Goal: Task Accomplishment & Management: Complete application form

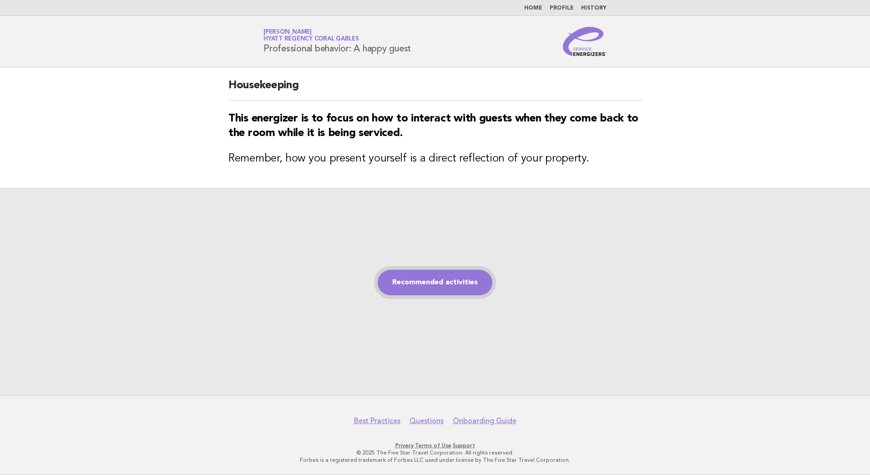
click at [427, 279] on link "Recommended activities" at bounding box center [435, 282] width 115 height 25
click at [443, 284] on link "Recommended activities" at bounding box center [435, 282] width 115 height 25
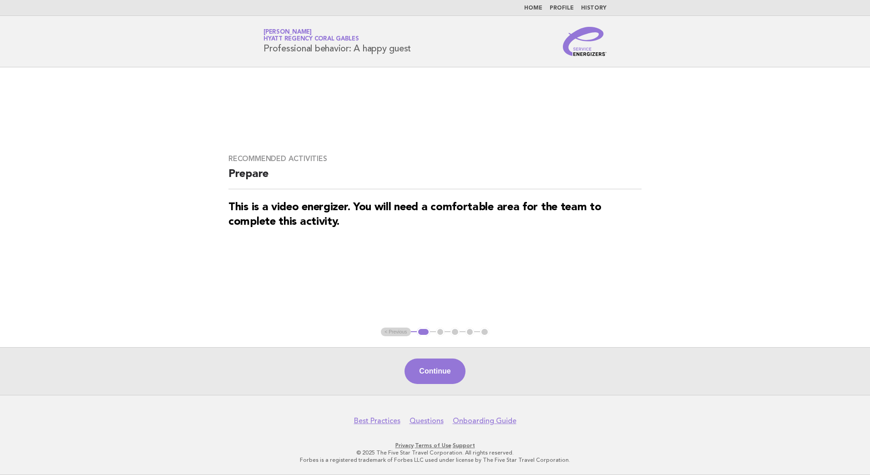
drag, startPoint x: 416, startPoint y: 360, endPoint x: 444, endPoint y: 381, distance: 34.9
click at [418, 362] on button "Continue" at bounding box center [435, 371] width 61 height 25
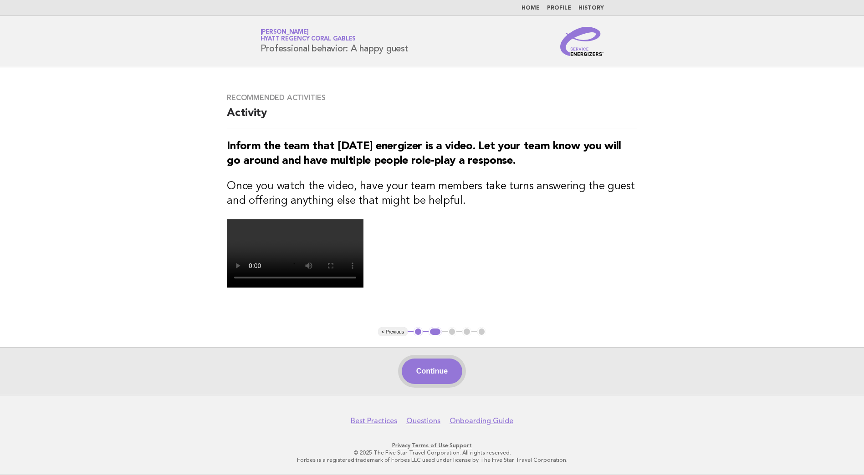
click at [363, 288] on video at bounding box center [295, 253] width 137 height 68
drag, startPoint x: 435, startPoint y: 374, endPoint x: 446, endPoint y: 372, distance: 11.1
click at [435, 374] on button "Continue" at bounding box center [432, 371] width 61 height 25
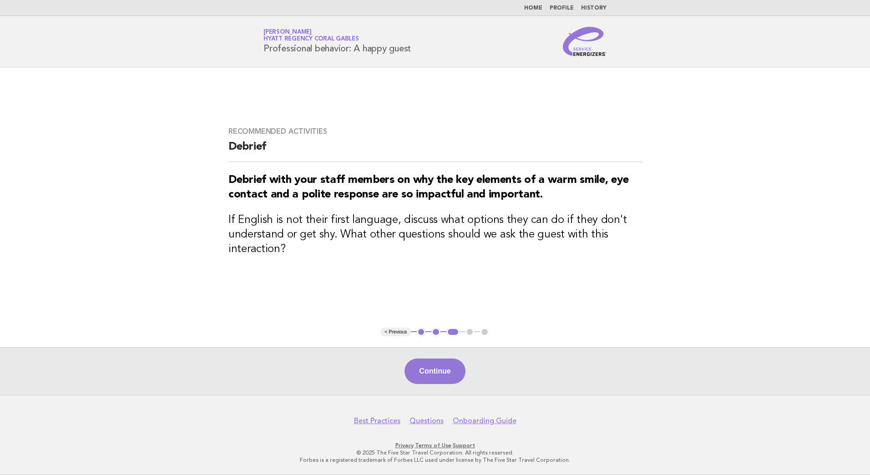
drag, startPoint x: 436, startPoint y: 375, endPoint x: 422, endPoint y: 378, distance: 14.4
click at [435, 374] on button "Continue" at bounding box center [435, 371] width 61 height 25
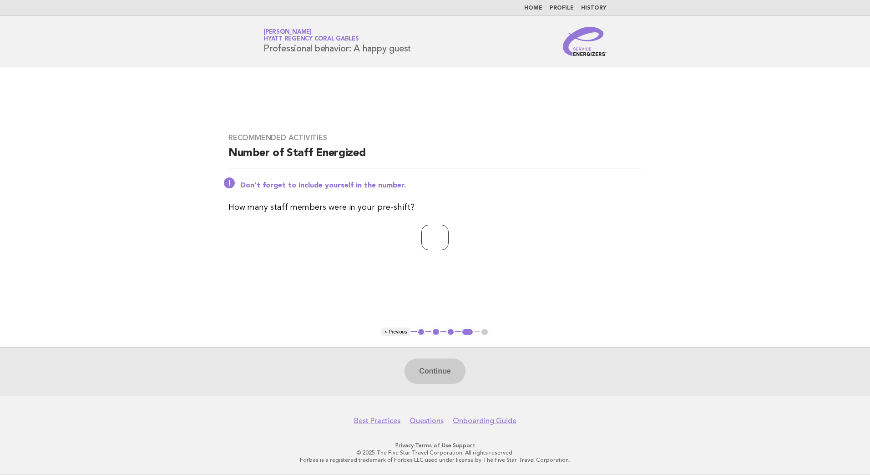
drag, startPoint x: 431, startPoint y: 241, endPoint x: 436, endPoint y: 290, distance: 49.0
click at [431, 241] on input "number" at bounding box center [435, 237] width 27 height 25
type input "*"
click at [442, 365] on button "Continue" at bounding box center [435, 371] width 61 height 25
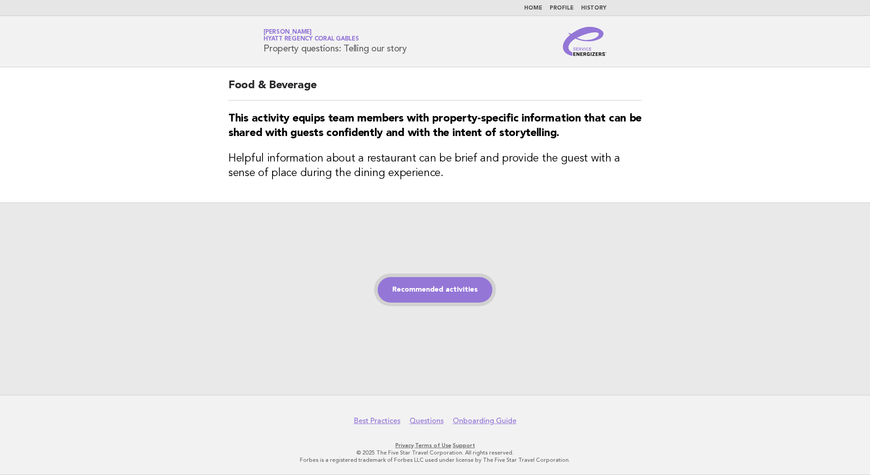
click at [432, 289] on link "Recommended activities" at bounding box center [435, 289] width 115 height 25
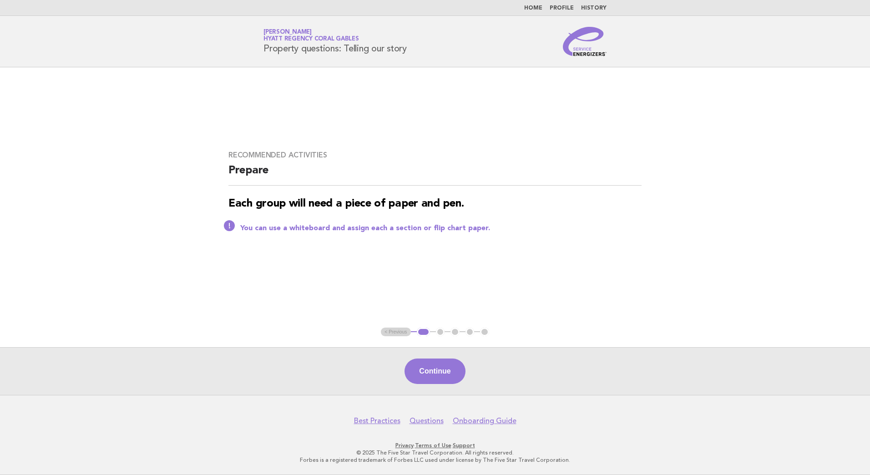
drag, startPoint x: 448, startPoint y: 373, endPoint x: 500, endPoint y: 400, distance: 58.4
click at [448, 374] on button "Continue" at bounding box center [435, 371] width 61 height 25
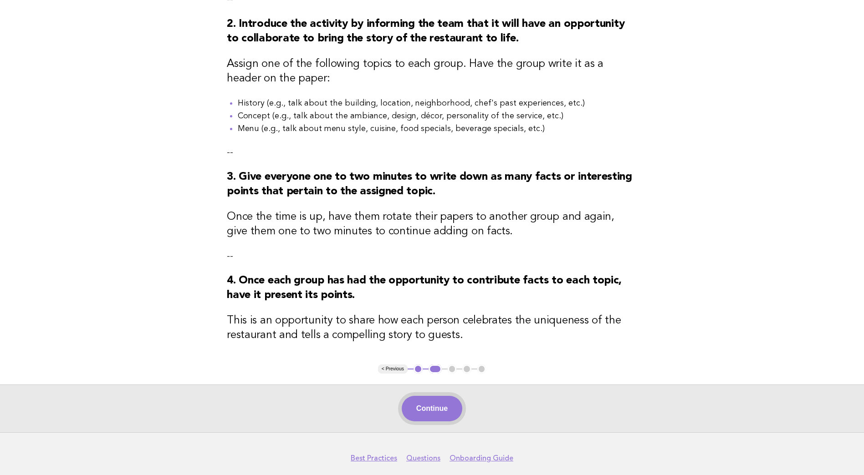
click at [431, 410] on button "Continue" at bounding box center [432, 408] width 61 height 25
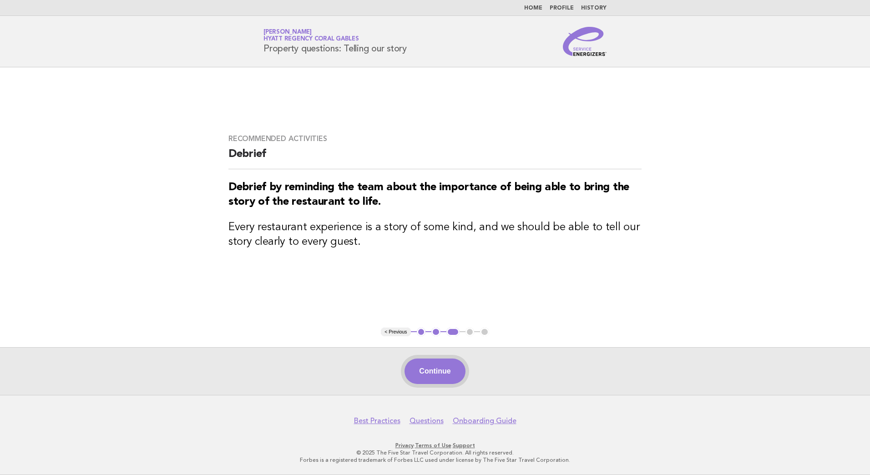
click at [435, 373] on button "Continue" at bounding box center [435, 371] width 61 height 25
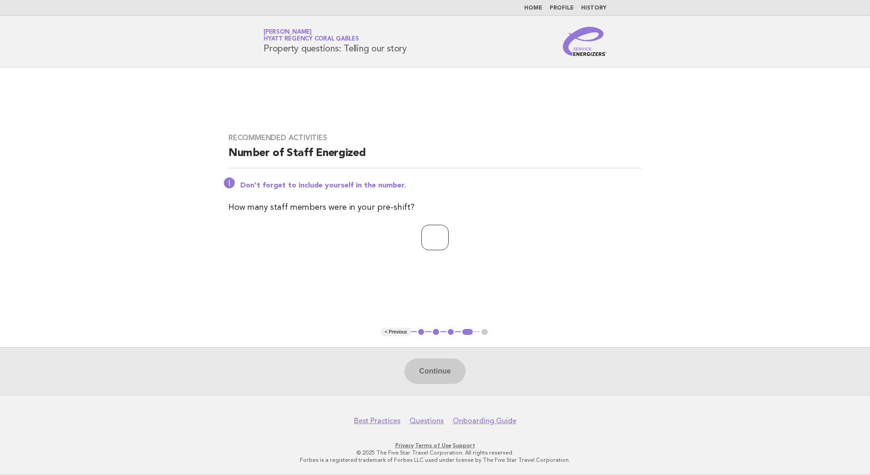
click at [442, 249] on input "number" at bounding box center [435, 237] width 27 height 25
type input "*"
click at [443, 365] on button "Continue" at bounding box center [435, 371] width 61 height 25
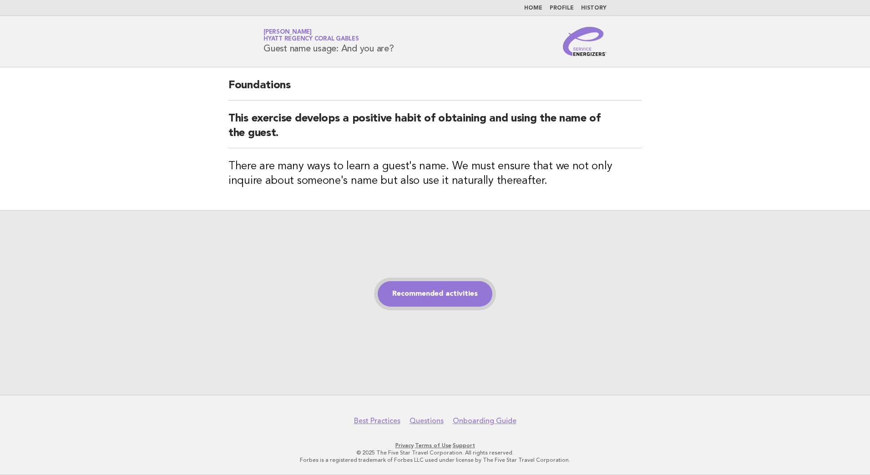
drag, startPoint x: 446, startPoint y: 297, endPoint x: 541, endPoint y: 385, distance: 128.9
click at [447, 297] on link "Recommended activities" at bounding box center [435, 293] width 115 height 25
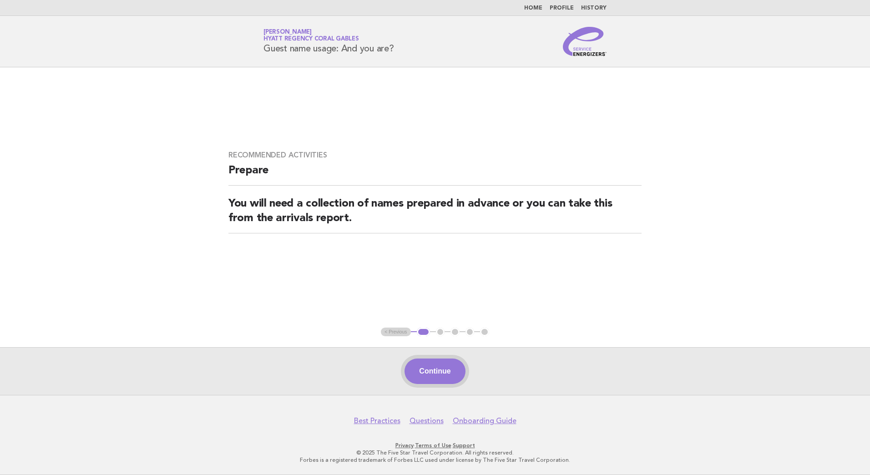
drag, startPoint x: 428, startPoint y: 375, endPoint x: 509, endPoint y: 403, distance: 86.0
click at [428, 375] on button "Continue" at bounding box center [435, 371] width 61 height 25
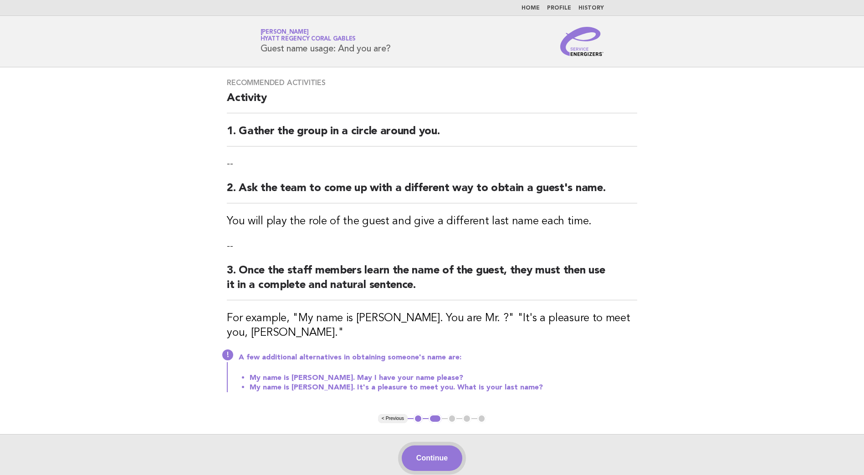
click at [439, 456] on button "Continue" at bounding box center [432, 458] width 61 height 25
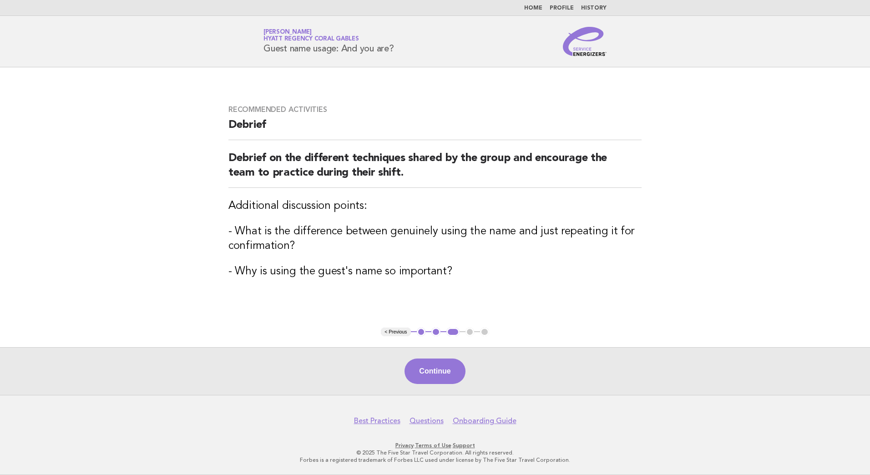
click at [442, 364] on button "Continue" at bounding box center [435, 371] width 61 height 25
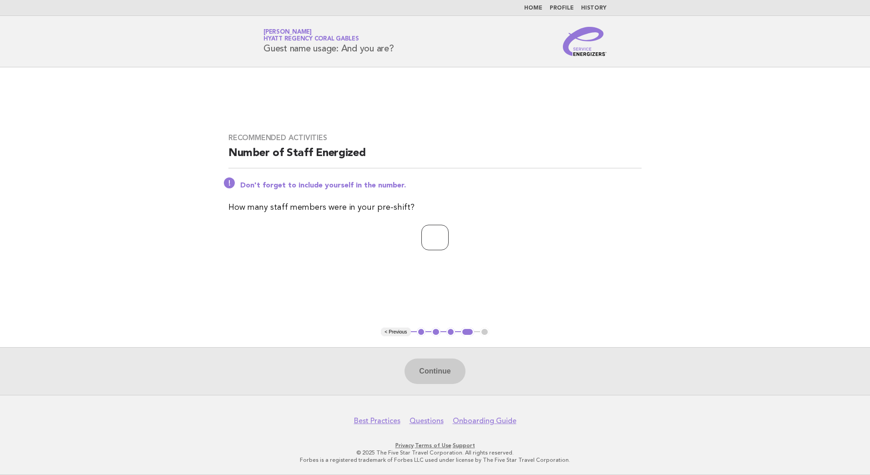
click at [433, 246] on input "number" at bounding box center [435, 237] width 27 height 25
type input "*"
click at [447, 376] on button "Continue" at bounding box center [435, 371] width 61 height 25
